Goal: Information Seeking & Learning: Learn about a topic

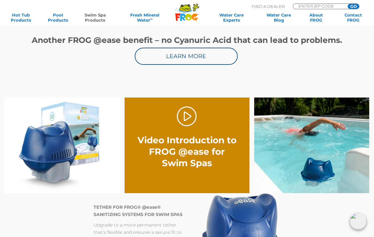
scroll to position [340, 0]
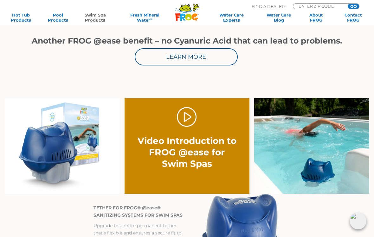
click at [190, 113] on link "." at bounding box center [187, 117] width 20 height 20
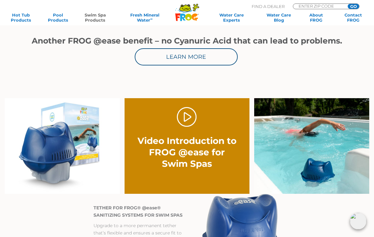
click at [186, 119] on link "." at bounding box center [187, 117] width 20 height 20
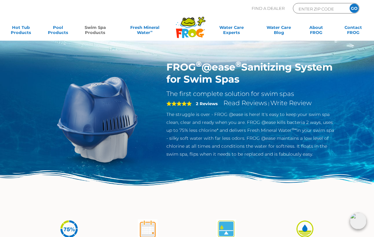
scroll to position [0, 0]
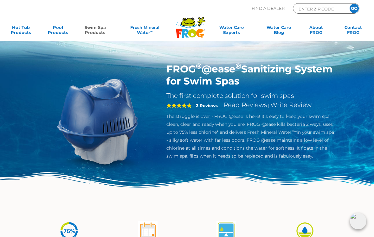
click at [313, 11] on input "ENTER ZIP CODE" at bounding box center [319, 8] width 43 height 7
type input "53546"
click at [358, 11] on input "GO" at bounding box center [354, 8] width 9 height 9
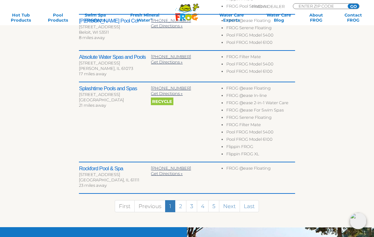
scroll to position [328, 0]
click at [181, 205] on link "2" at bounding box center [180, 206] width 11 height 12
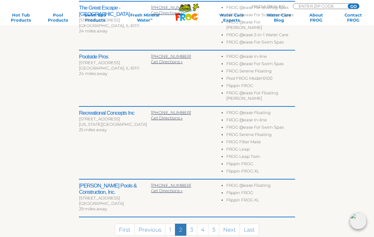
scroll to position [332, 0]
click at [190, 223] on link "3" at bounding box center [191, 229] width 11 height 12
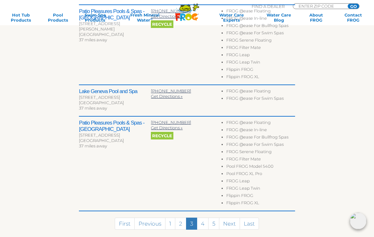
scroll to position [372, 0]
click at [203, 218] on link "4" at bounding box center [203, 223] width 12 height 12
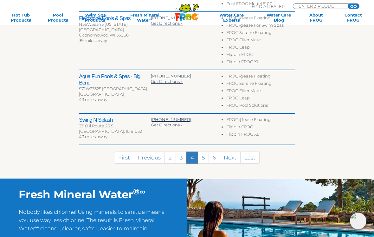
scroll to position [352, 0]
click at [180, 159] on link "3" at bounding box center [181, 157] width 11 height 12
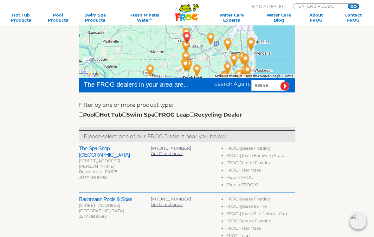
scroll to position [120, 0]
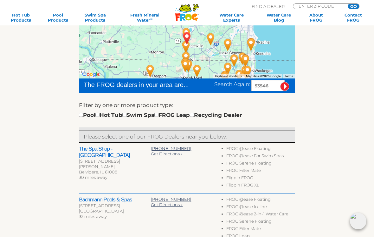
click at [127, 116] on input "checkbox" at bounding box center [124, 115] width 4 height 4
checkbox input "true"
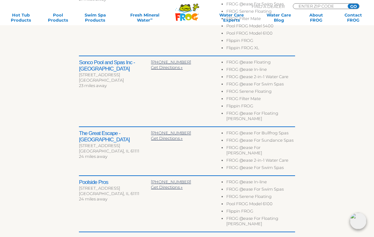
scroll to position [366, 0]
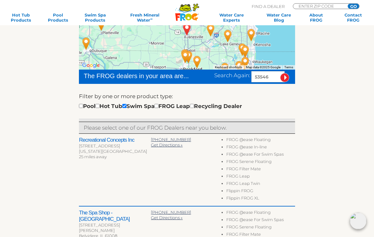
scroll to position [71, 0]
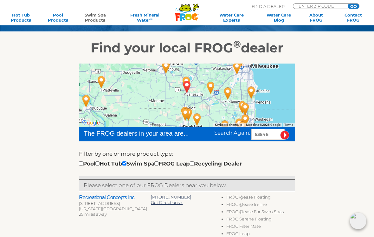
click at [103, 15] on link "Swim Spa Products" at bounding box center [95, 17] width 29 height 10
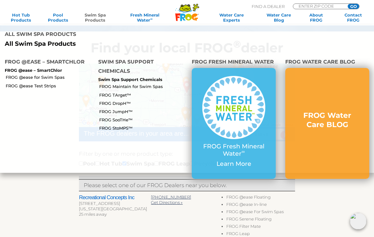
click at [145, 83] on link "FROG Maintain for Swim Spas" at bounding box center [143, 86] width 88 height 6
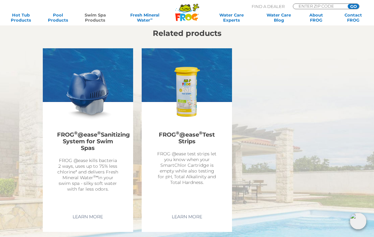
scroll to position [936, 0]
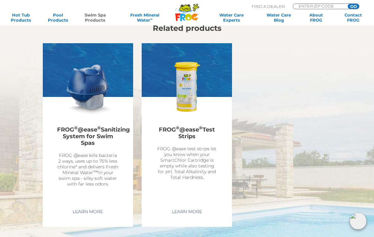
click at [84, 214] on link "Learn More" at bounding box center [87, 211] width 45 height 11
